Goal: Check status: Check status

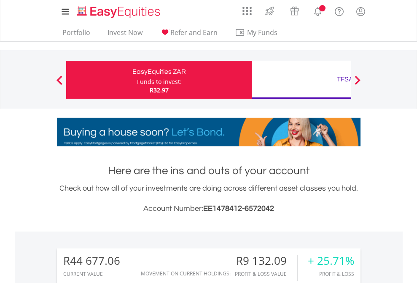
scroll to position [81, 132]
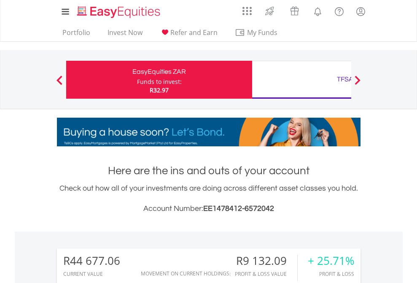
click at [137, 80] on div "Funds to invest:" at bounding box center [159, 82] width 45 height 8
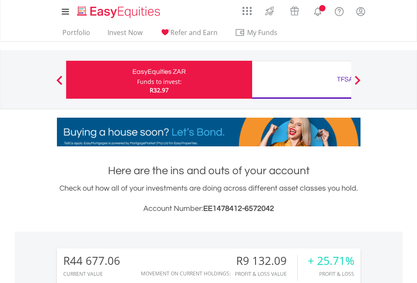
scroll to position [81, 132]
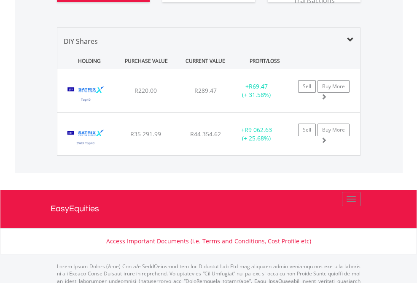
scroll to position [954, 0]
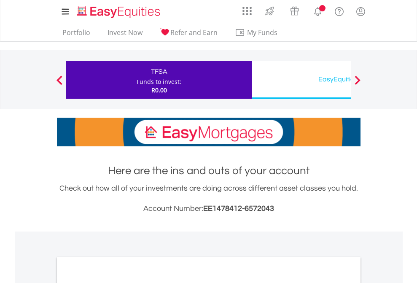
scroll to position [507, 0]
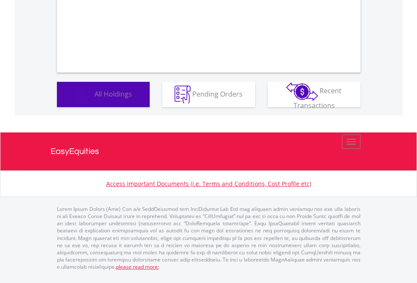
click at [94, 98] on span "All Holdings" at bounding box center [113, 93] width 38 height 9
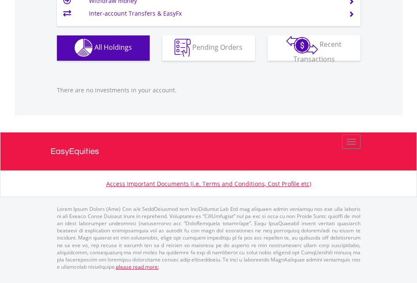
scroll to position [81, 132]
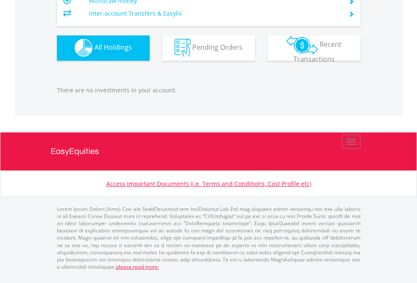
scroll to position [81, 132]
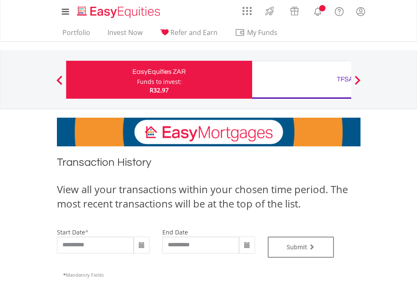
type input "**********"
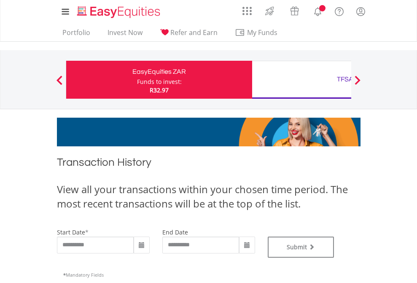
type input "**********"
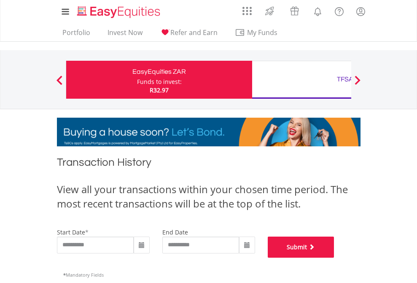
click at [334, 258] on button "Submit" at bounding box center [301, 246] width 67 height 21
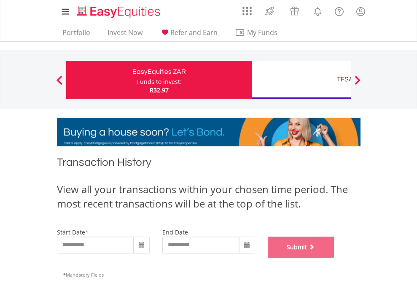
scroll to position [342, 0]
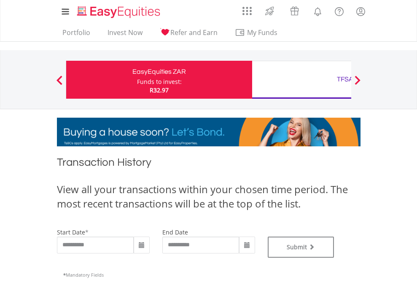
click at [301, 80] on div "TFSA" at bounding box center [345, 79] width 176 height 12
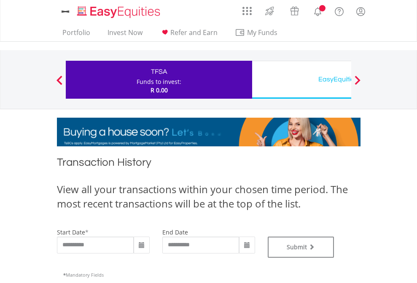
type input "**********"
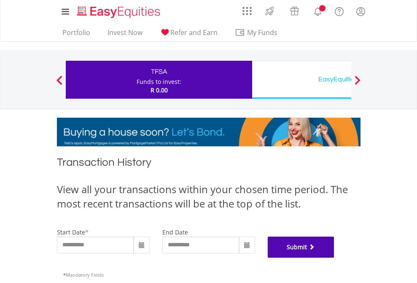
click at [334, 258] on button "Submit" at bounding box center [301, 246] width 67 height 21
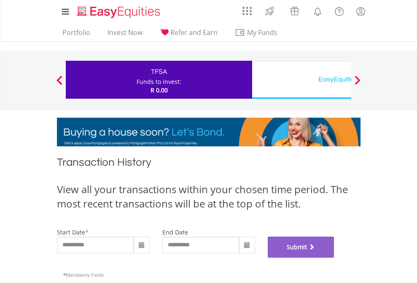
scroll to position [342, 0]
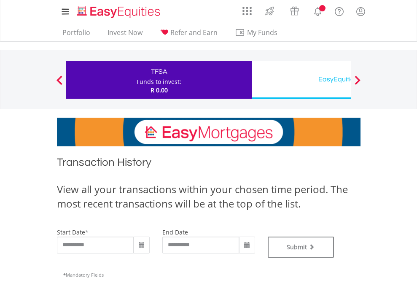
click at [301, 80] on div "EasyEquities USD" at bounding box center [345, 79] width 176 height 12
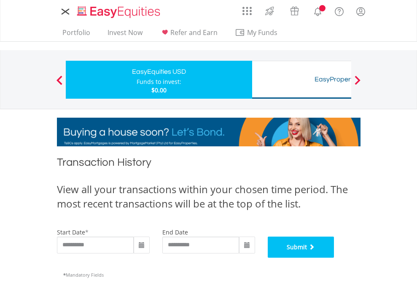
click at [334, 258] on button "Submit" at bounding box center [301, 246] width 67 height 21
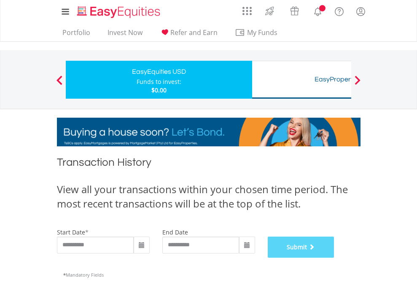
scroll to position [342, 0]
